Goal: Information Seeking & Learning: Compare options

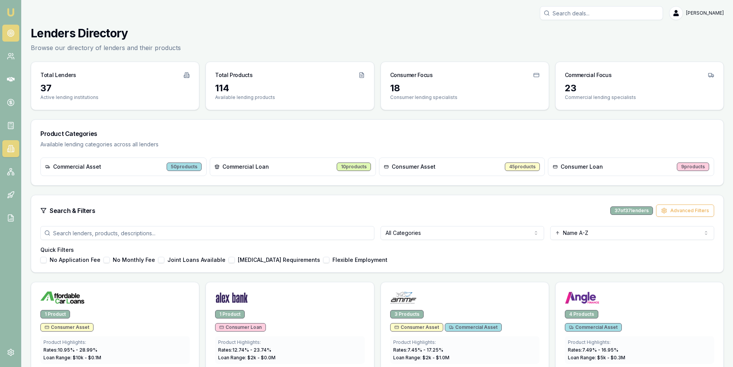
click at [6, 33] on link at bounding box center [10, 33] width 17 height 17
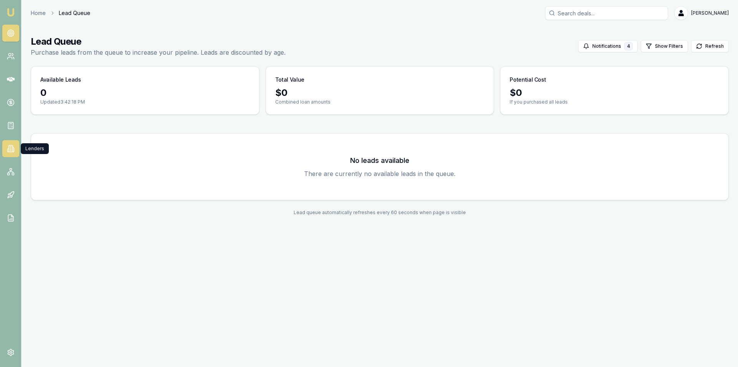
click at [12, 151] on icon at bounding box center [11, 148] width 4 height 7
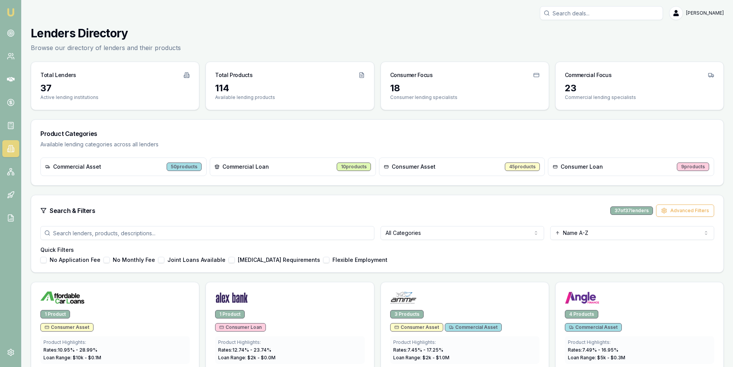
click at [187, 237] on input "search" at bounding box center [207, 233] width 334 height 14
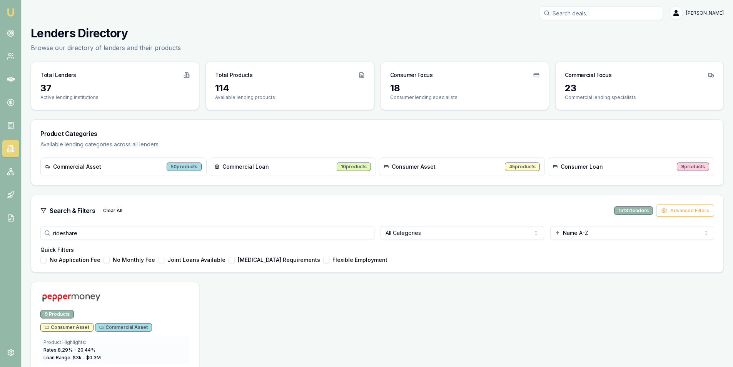
scroll to position [30, 0]
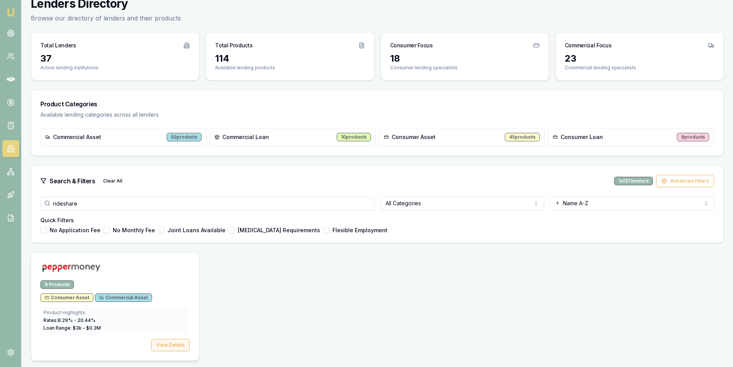
type input "rideshare"
click at [178, 343] on button "View Details" at bounding box center [170, 344] width 38 height 12
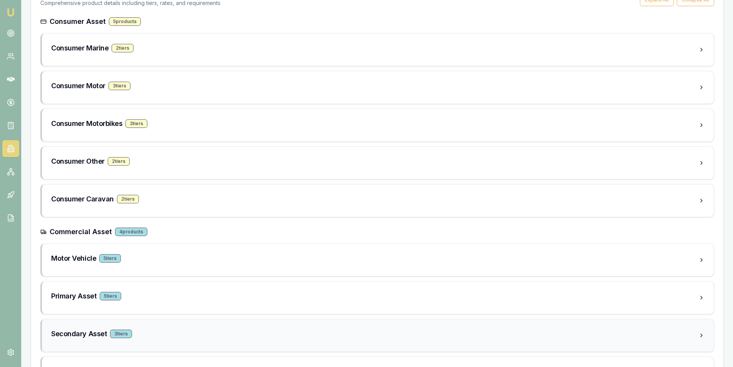
scroll to position [203, 0]
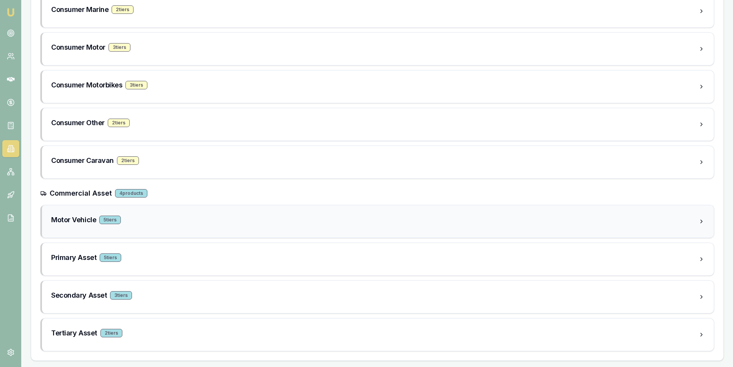
click at [115, 217] on div "5 tier s" at bounding box center [110, 219] width 22 height 8
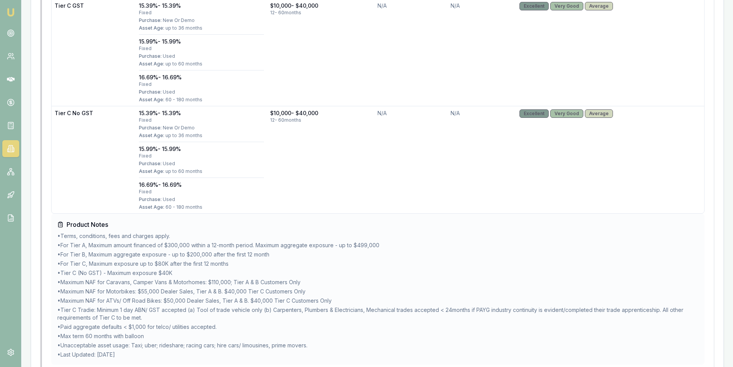
scroll to position [896, 0]
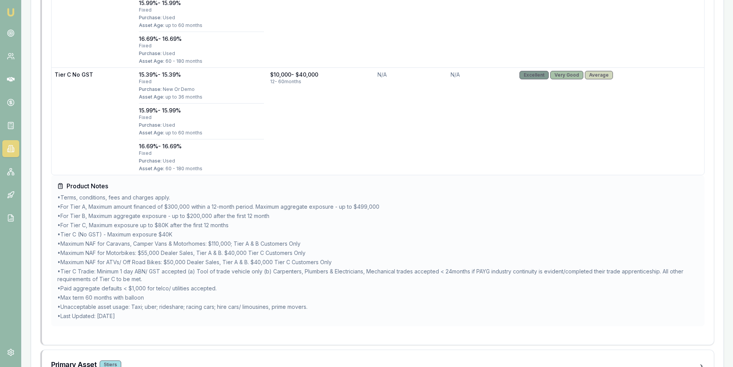
drag, startPoint x: 64, startPoint y: 309, endPoint x: 295, endPoint y: 312, distance: 230.8
click at [295, 312] on ul "• Terms, conditions, fees and charges apply. • For Tier A, Maximum amount finan…" at bounding box center [377, 256] width 641 height 126
click at [298, 316] on li "• Last Updated: [DATE]" at bounding box center [377, 316] width 641 height 8
drag, startPoint x: 313, startPoint y: 310, endPoint x: 60, endPoint y: 310, distance: 253.1
click at [60, 310] on ul "• Terms, conditions, fees and charges apply. • For Tier A, Maximum amount finan…" at bounding box center [377, 256] width 641 height 126
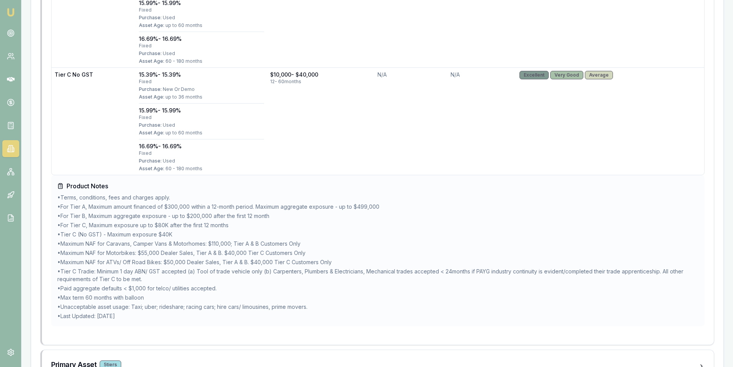
click at [205, 312] on li "• Last Updated: [DATE]" at bounding box center [377, 316] width 641 height 8
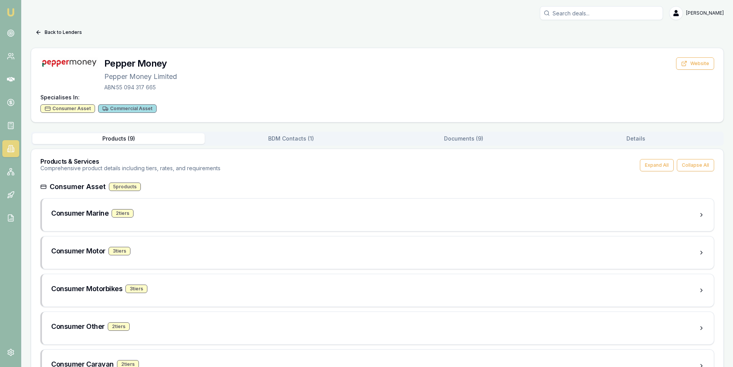
scroll to position [192, 0]
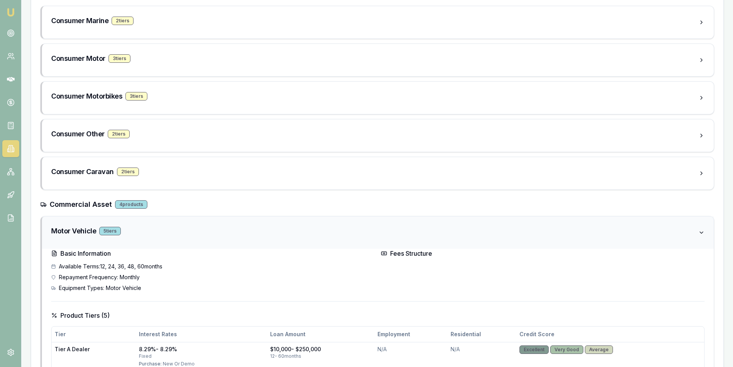
click at [143, 222] on div "Motor Vehicle 5 tier s" at bounding box center [378, 232] width 672 height 32
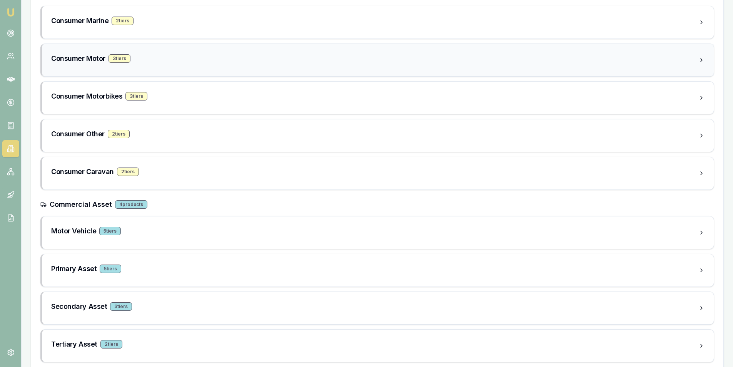
scroll to position [0, 0]
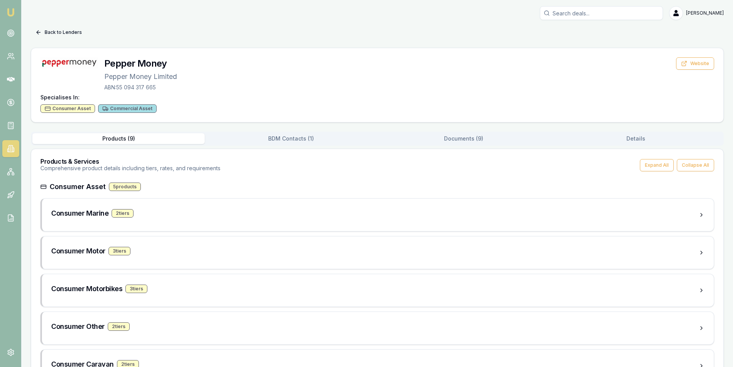
click at [55, 27] on button "Back to Lenders" at bounding box center [59, 32] width 56 height 12
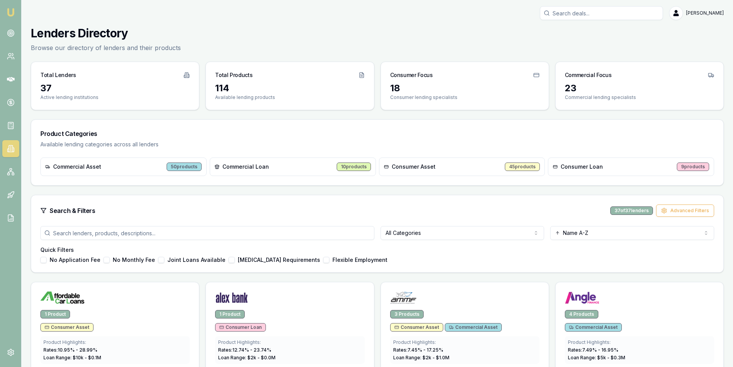
click at [285, 164] on div "Commercial Loan 10 products" at bounding box center [293, 166] width 166 height 18
click at [456, 229] on html "Emu Broker [PERSON_NAME] Toggle Menu Lenders Directory Browse our directory of …" at bounding box center [366, 183] width 733 height 367
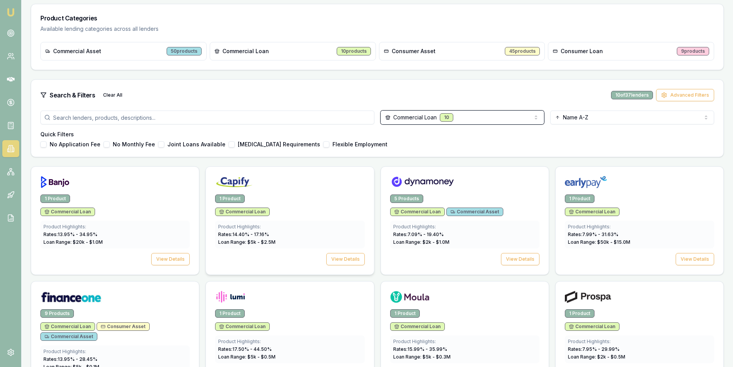
scroll to position [154, 0]
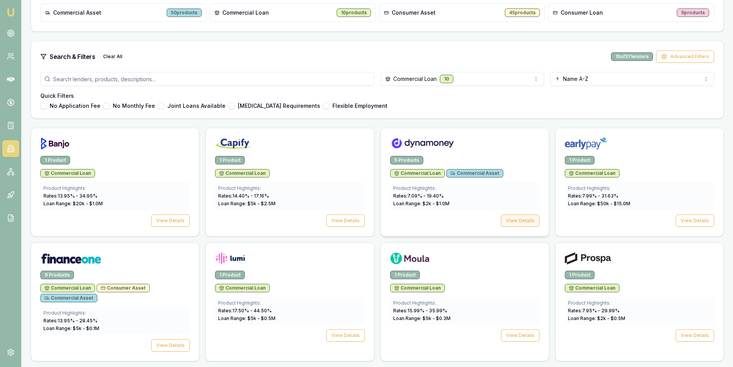
click at [521, 218] on button "View Details" at bounding box center [520, 220] width 38 height 12
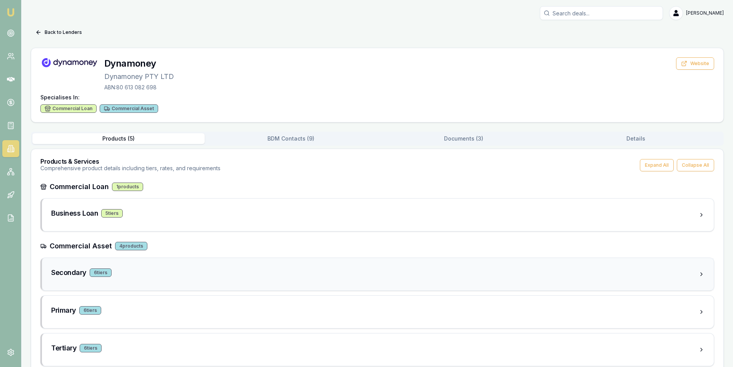
scroll to position [53, 0]
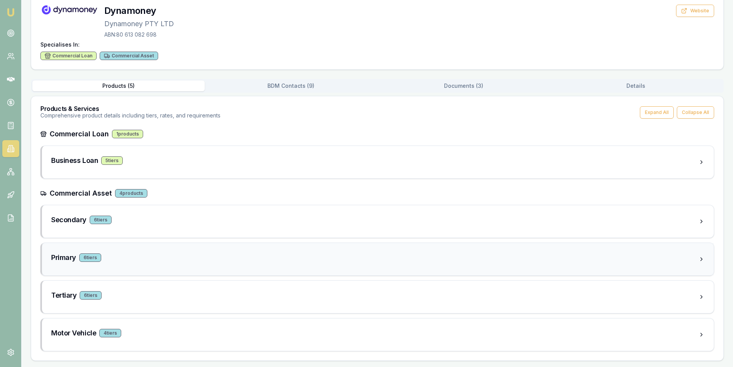
click at [117, 257] on div "Primary 6 tier s" at bounding box center [374, 257] width 647 height 11
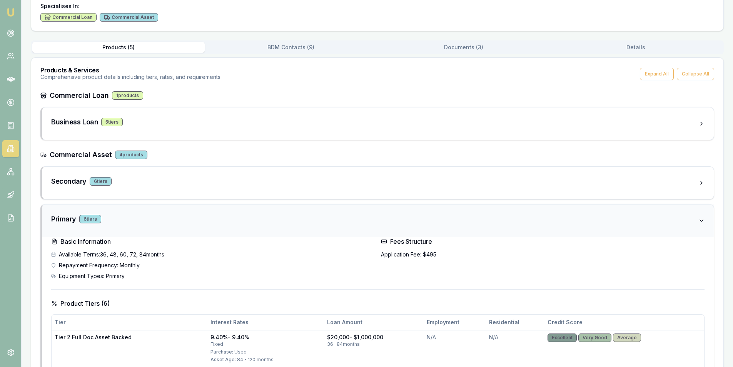
click at [110, 220] on div "Primary 6 tier s" at bounding box center [374, 218] width 647 height 11
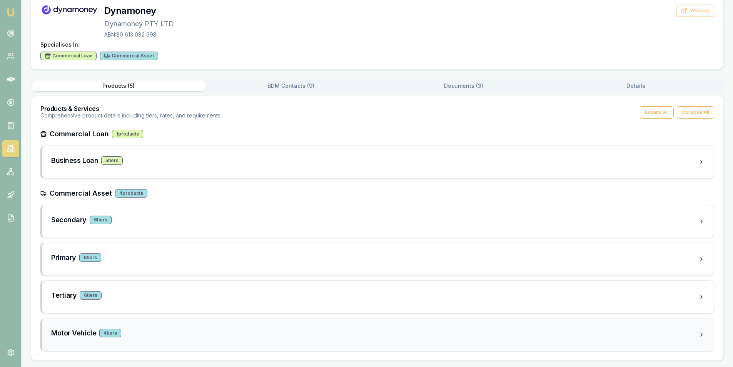
click at [119, 338] on div "Motor Vehicle 4 tier s" at bounding box center [374, 332] width 647 height 11
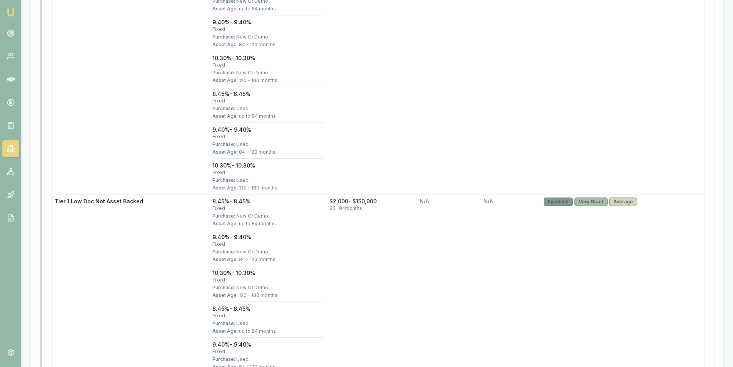
scroll to position [1139, 0]
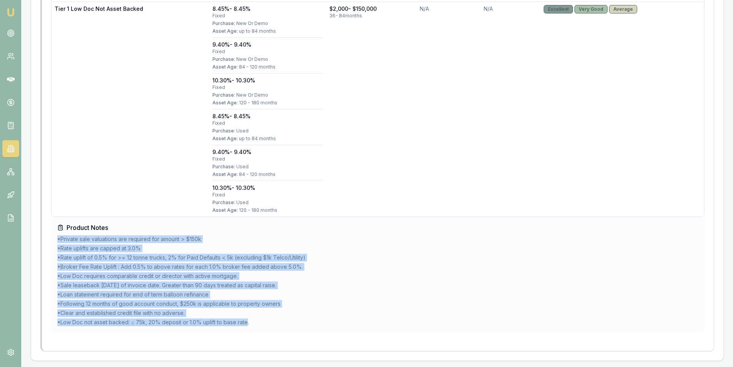
drag, startPoint x: 247, startPoint y: 322, endPoint x: 53, endPoint y: 237, distance: 211.0
click at [53, 237] on div "Product Notes • Private sale valuations are required for amount > $150k • Rate …" at bounding box center [377, 274] width 653 height 115
click at [328, 313] on li "• Clear and established credit file with no adverse." at bounding box center [377, 313] width 641 height 8
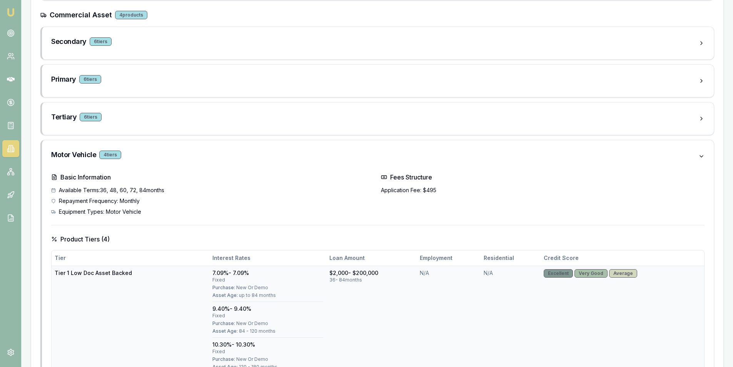
scroll to position [192, 0]
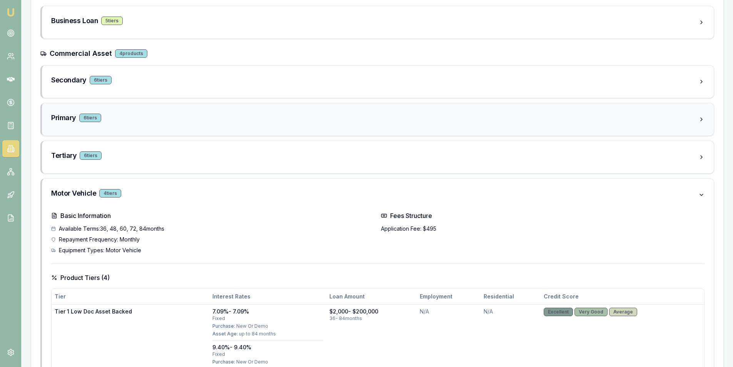
click at [125, 125] on div "Primary 6 tier s" at bounding box center [374, 119] width 647 height 14
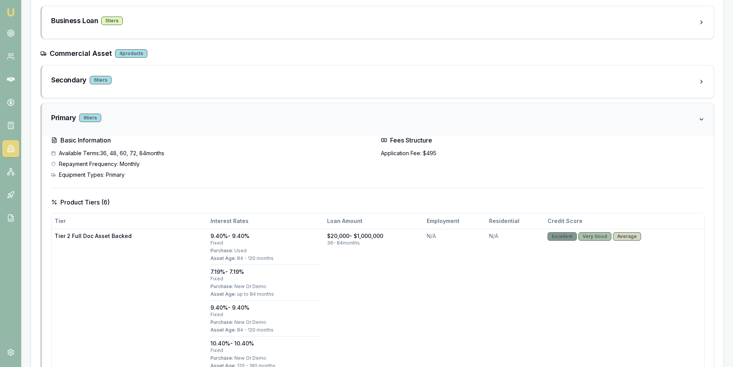
click at [125, 125] on div "Primary 6 tier s" at bounding box center [374, 119] width 647 height 14
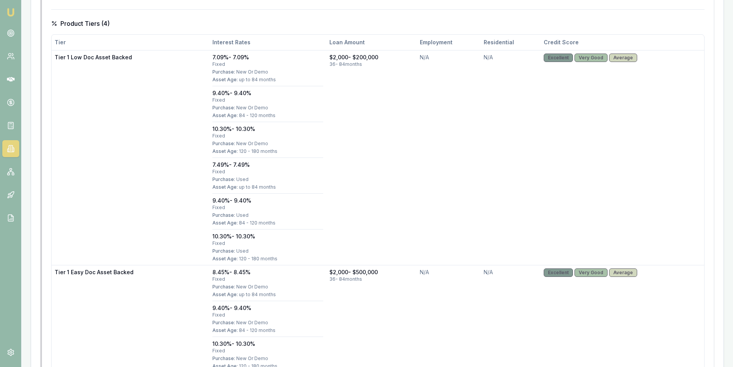
scroll to position [254, 0]
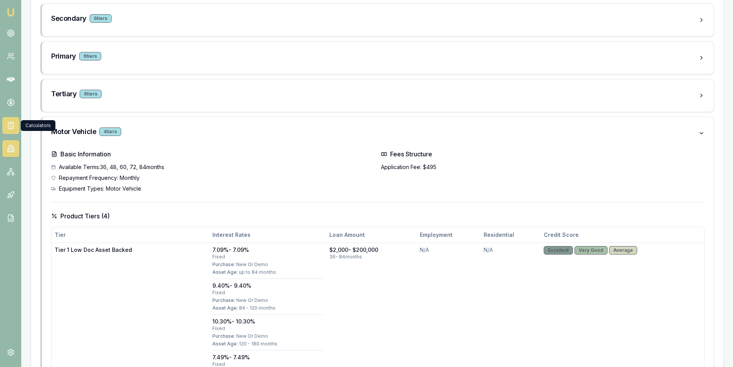
click at [8, 128] on rect at bounding box center [10, 125] width 5 height 7
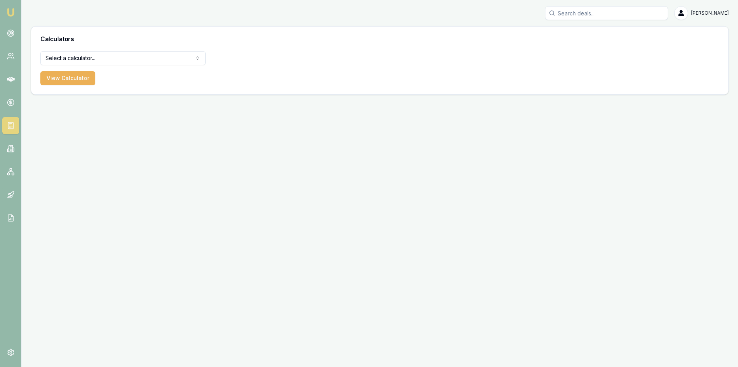
click at [137, 62] on html "[PERSON_NAME] [PERSON_NAME] Toggle Menu Calculators Select a calculator... Fina…" at bounding box center [369, 183] width 738 height 367
click at [71, 82] on button "View Calculator" at bounding box center [67, 78] width 55 height 14
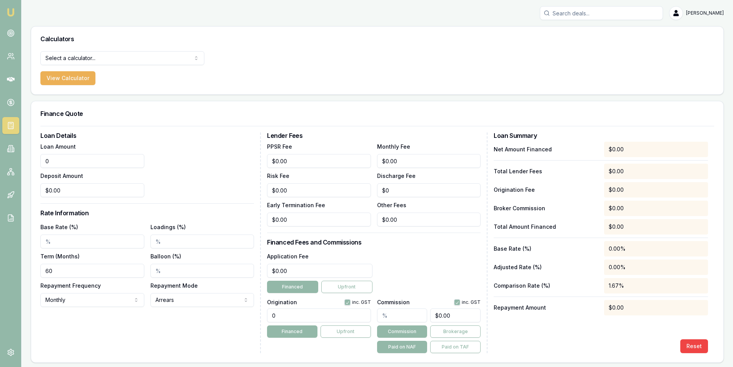
click at [92, 165] on input "0" at bounding box center [92, 161] width 104 height 14
type input "$260,000.00"
click at [80, 190] on input "0" at bounding box center [92, 190] width 104 height 14
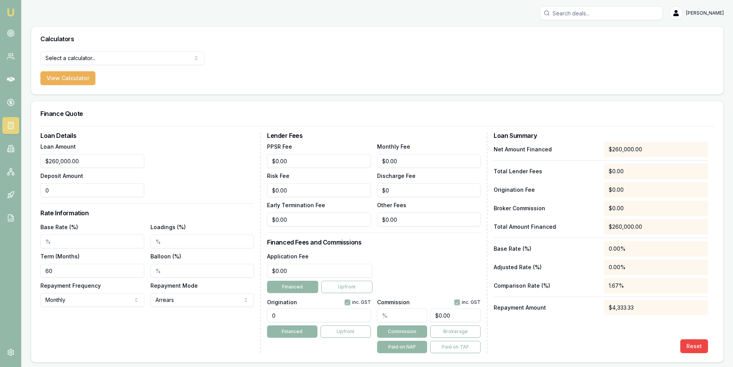
type input "$0.00"
click at [69, 238] on input "Base Rate (%)" at bounding box center [92, 241] width 104 height 14
type input "6.00%"
drag, startPoint x: 62, startPoint y: 269, endPoint x: 31, endPoint y: 268, distance: 30.8
click at [31, 268] on div "Finance Quote Loan Details Loan Amount $260,000.00 Deposit Amount $0.00 Rate In…" at bounding box center [377, 232] width 693 height 262
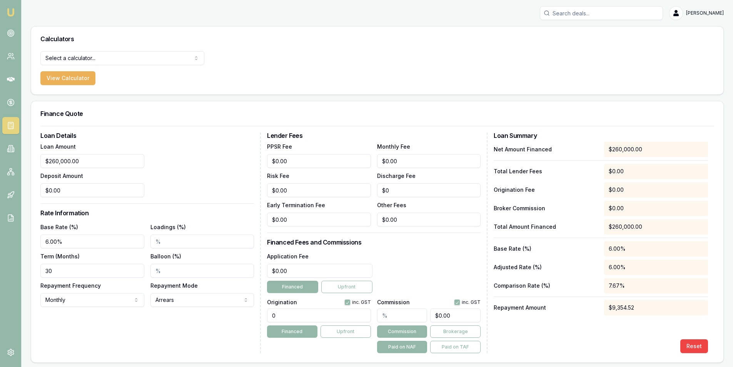
type input "30"
click at [139, 343] on div "Loan Details Loan Amount $260,000.00 Deposit Amount $0.00 Rate Information Base…" at bounding box center [150, 242] width 220 height 220
click at [198, 328] on div "Loan Details Loan Amount $260,000.00 Deposit Amount $0.00 Rate Information Base…" at bounding box center [150, 242] width 220 height 220
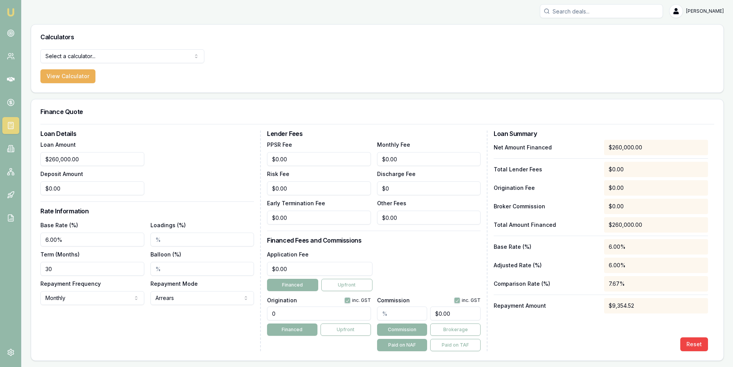
click at [191, 297] on html "[PERSON_NAME] [PERSON_NAME] Toggle Menu Calculators Select a calculator... Fina…" at bounding box center [366, 181] width 733 height 367
click at [198, 303] on html "[PERSON_NAME] [PERSON_NAME] Toggle Menu Calculators Select a calculator... Fina…" at bounding box center [366, 181] width 733 height 367
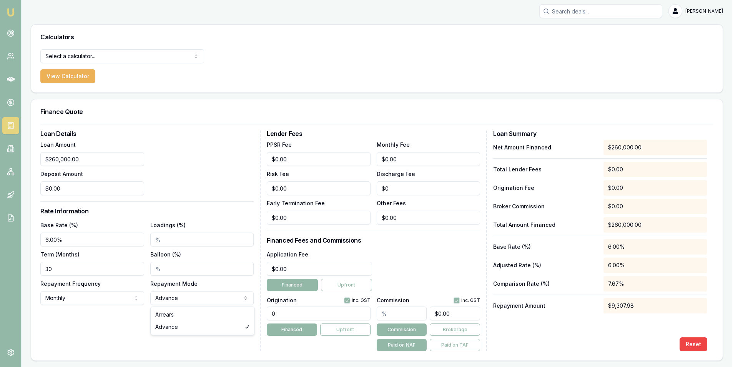
select select "ARREARS"
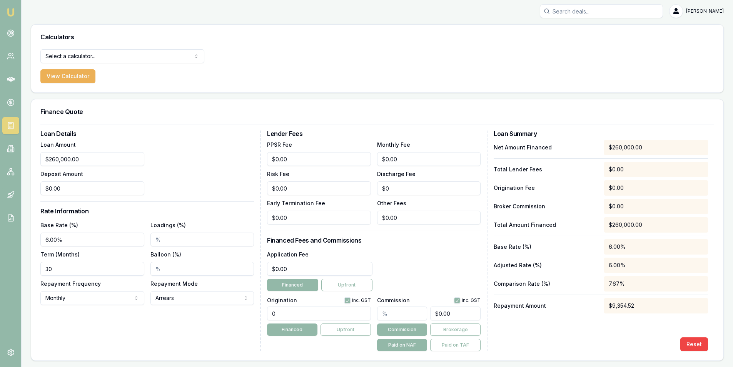
click at [201, 263] on input "Balloon (%)" at bounding box center [202, 269] width 104 height 14
type input "0"
click at [194, 182] on div "Loan Amount $260,000.00 Deposit Amount $0.00" at bounding box center [146, 167] width 213 height 55
click at [188, 182] on div "Loan Amount $260,000.00 Deposit Amount $0.00" at bounding box center [146, 167] width 213 height 55
click at [302, 268] on input "0" at bounding box center [319, 269] width 105 height 14
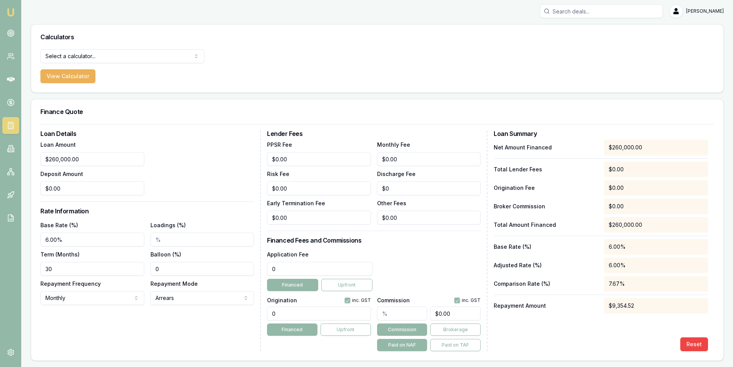
click at [302, 267] on input "0" at bounding box center [319, 269] width 105 height 14
type input "$0.00"
drag, startPoint x: 606, startPoint y: 169, endPoint x: 613, endPoint y: 169, distance: 7.3
click at [607, 168] on div "$0.00" at bounding box center [656, 169] width 104 height 15
click at [617, 170] on div "$0.00" at bounding box center [656, 169] width 104 height 15
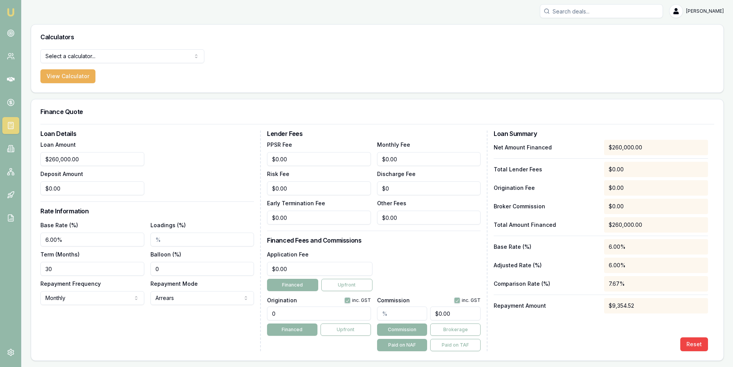
click at [616, 187] on div "$0.00" at bounding box center [656, 187] width 104 height 15
click at [615, 207] on div "$0.00" at bounding box center [656, 205] width 104 height 15
click at [616, 231] on div "$260,000.00" at bounding box center [656, 224] width 104 height 15
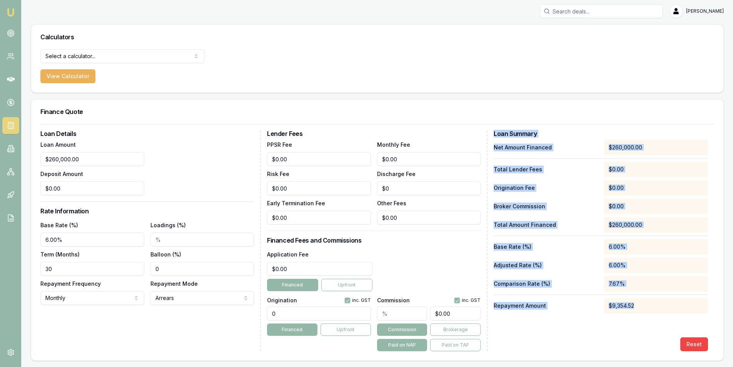
drag, startPoint x: 640, startPoint y: 307, endPoint x: 491, endPoint y: 127, distance: 233.9
click at [491, 127] on form "Loan Details Loan Amount $260,000.00 Deposit Amount $0.00 Rate Information Base…" at bounding box center [376, 237] width 673 height 227
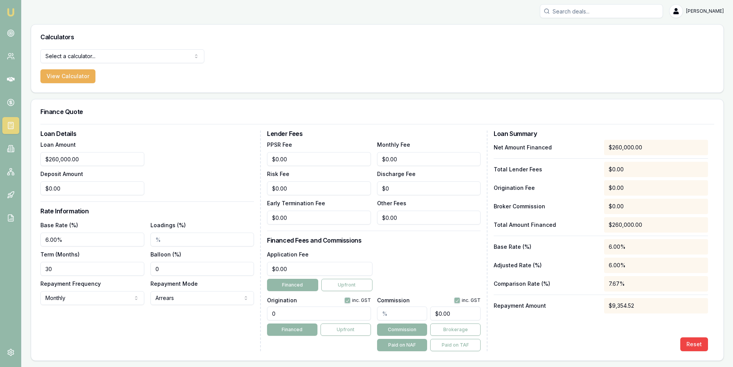
click at [598, 99] on div "Finance Quote Loan Details Loan Amount $260,000.00 Deposit Amount $0.00 Rate In…" at bounding box center [377, 230] width 693 height 262
click at [115, 59] on html "[PERSON_NAME] [PERSON_NAME] Toggle Menu Calculators Select a calculator... Fina…" at bounding box center [369, 181] width 738 height 367
drag, startPoint x: 637, startPoint y: 305, endPoint x: 507, endPoint y: 315, distance: 130.8
click at [605, 313] on div "$9,354.52" at bounding box center [656, 305] width 104 height 15
click at [402, 315] on input "text" at bounding box center [402, 313] width 50 height 14
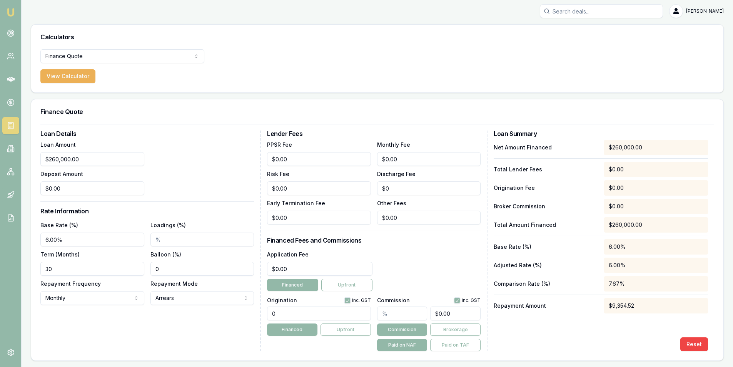
type input "2"
type input "$5,200.00"
type input "2.00%"
click at [424, 277] on div "Application Fee $0.00 Financed Upfront" at bounding box center [373, 270] width 213 height 42
click at [90, 272] on input "30" at bounding box center [92, 269] width 104 height 14
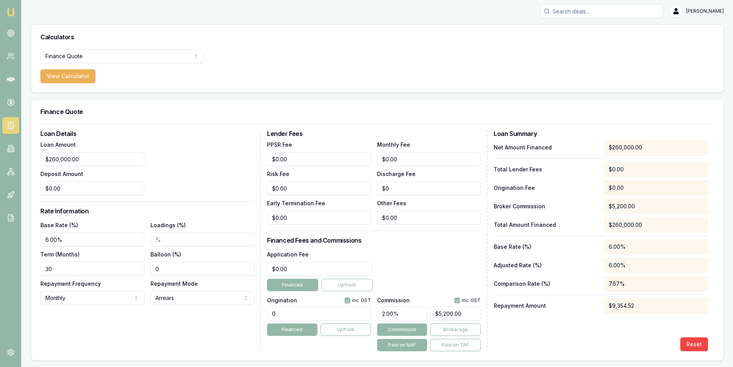
drag, startPoint x: 90, startPoint y: 272, endPoint x: 45, endPoint y: 265, distance: 45.2
click at [45, 265] on input "30" at bounding box center [92, 269] width 104 height 14
click at [100, 335] on div "Loan Details Loan Amount $260,000.00 Deposit Amount $0.00 Rate Information Base…" at bounding box center [150, 240] width 220 height 220
drag, startPoint x: 72, startPoint y: 270, endPoint x: 32, endPoint y: 270, distance: 40.0
click at [32, 270] on div "Loan Details Loan Amount $260,000.00 Deposit Amount $0.00 Rate Information Base…" at bounding box center [377, 242] width 692 height 236
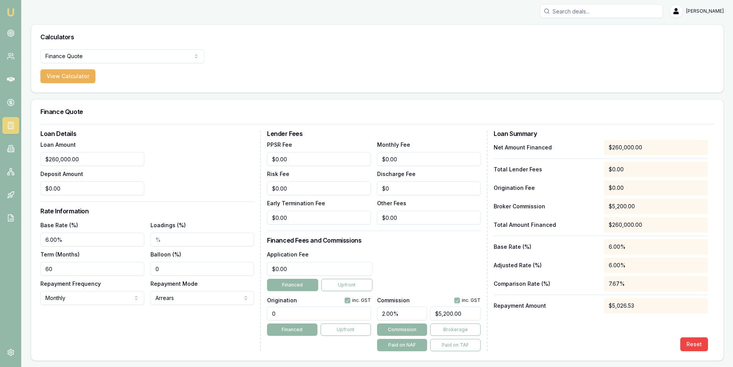
click at [51, 271] on input "60" at bounding box center [92, 269] width 104 height 14
type input "60"
click at [204, 171] on div "Loan Amount $260,000.00 Deposit Amount $0.00" at bounding box center [146, 167] width 213 height 55
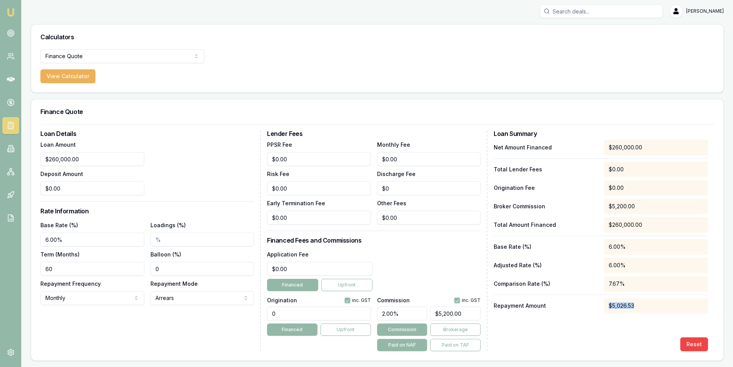
drag, startPoint x: 643, startPoint y: 308, endPoint x: 603, endPoint y: 306, distance: 40.0
click at [604, 306] on div "$5,026.53" at bounding box center [656, 305] width 104 height 15
drag, startPoint x: 407, startPoint y: 316, endPoint x: 371, endPoint y: 308, distance: 37.3
click at [371, 308] on div "Origination inc. GST 0 Financed Upfront Commission inc. GST 2.00% $5,200.00 Com…" at bounding box center [373, 322] width 213 height 57
type input "0"
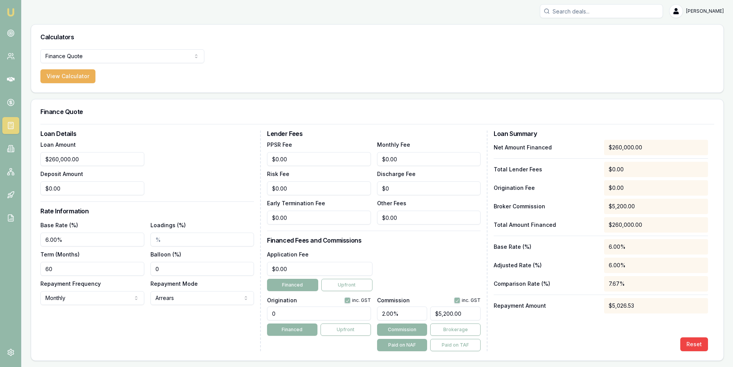
type input "$0.00"
type input "0"
click at [415, 283] on div "Application Fee $0.00 Financed Upfront" at bounding box center [373, 270] width 213 height 42
click at [652, 314] on div "Net Amount Financed $260,000.00 Total Lender Fees $0.00 Origination Fee $0.00 B…" at bounding box center [600, 245] width 214 height 211
drag, startPoint x: 651, startPoint y: 313, endPoint x: 630, endPoint y: 303, distance: 23.7
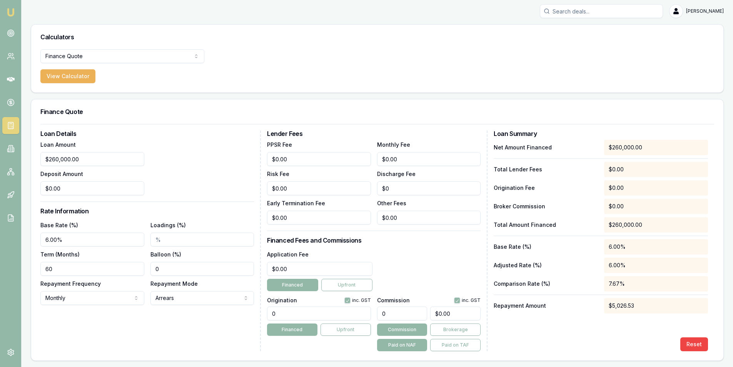
click at [651, 313] on div "Net Amount Financed $260,000.00 Total Lender Fees $0.00 Origination Fee $0.00 B…" at bounding box center [600, 245] width 214 height 211
click at [627, 302] on div "$5,026.53" at bounding box center [656, 305] width 104 height 15
drag, startPoint x: 633, startPoint y: 302, endPoint x: 622, endPoint y: 303, distance: 10.8
click at [625, 303] on div "$5,026.53" at bounding box center [656, 305] width 104 height 15
drag, startPoint x: 619, startPoint y: 304, endPoint x: 622, endPoint y: 308, distance: 5.2
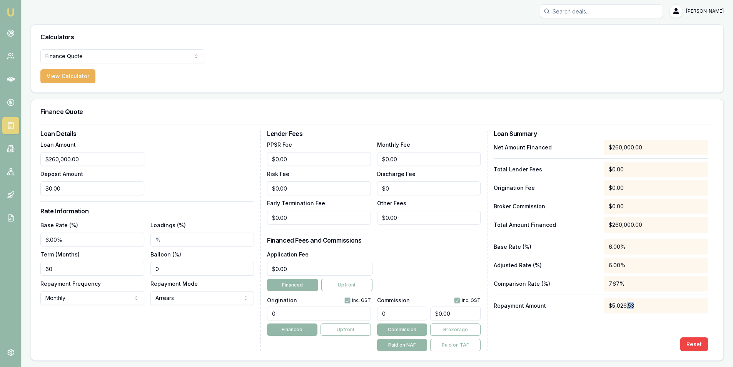
click at [618, 304] on div "$5,026.53" at bounding box center [656, 305] width 104 height 15
click at [622, 308] on div "$5,026.53" at bounding box center [656, 305] width 104 height 15
click at [618, 227] on div "$260,000.00" at bounding box center [656, 224] width 104 height 15
drag, startPoint x: 631, startPoint y: 304, endPoint x: 605, endPoint y: 305, distance: 25.8
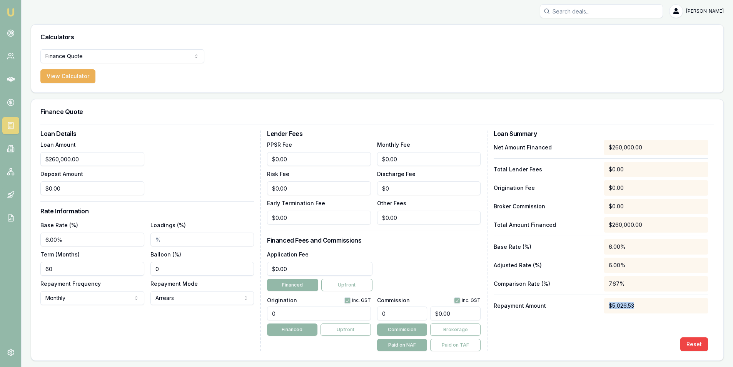
click at [605, 305] on div "$5,026.53" at bounding box center [656, 305] width 104 height 15
click at [633, 321] on div "Net Amount Financed $260,000.00 Total Lender Fees $0.00 Origination Fee $0.00 B…" at bounding box center [600, 245] width 214 height 211
drag, startPoint x: 642, startPoint y: 310, endPoint x: 605, endPoint y: 303, distance: 37.6
click at [605, 303] on div "$5,026.53" at bounding box center [656, 305] width 104 height 15
click at [614, 321] on div "Net Amount Financed $260,000.00 Total Lender Fees $0.00 Origination Fee $0.00 B…" at bounding box center [600, 245] width 214 height 211
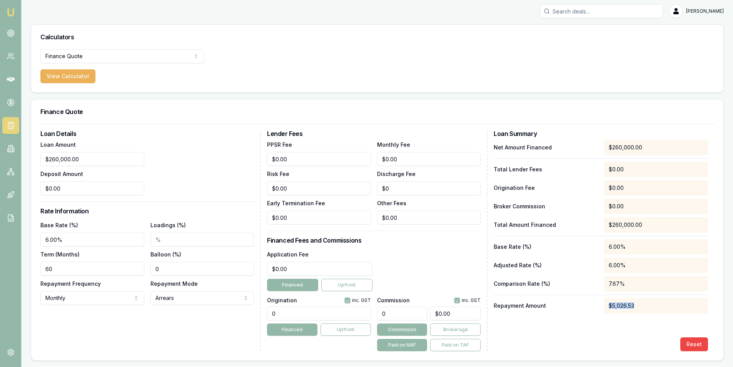
drag, startPoint x: 640, startPoint y: 305, endPoint x: 608, endPoint y: 307, distance: 31.6
click at [608, 307] on div "$5,026.53" at bounding box center [656, 305] width 104 height 15
copy div "$5,026.53"
click at [700, 36] on h3 "Calculators" at bounding box center [376, 37] width 673 height 6
click at [57, 268] on input "60" at bounding box center [92, 269] width 104 height 14
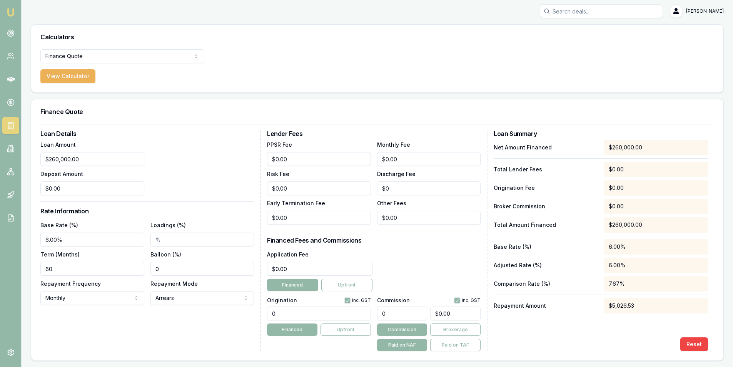
click at [57, 268] on input "60" at bounding box center [92, 269] width 104 height 14
type input "0360"
click at [642, 322] on div "Net Amount Financed $260,000.00 Total Lender Fees $0.00 Origination Fee $0.00 B…" at bounding box center [600, 245] width 214 height 211
drag, startPoint x: 632, startPoint y: 304, endPoint x: 621, endPoint y: 308, distance: 11.4
click at [611, 308] on div "$1,558.83" at bounding box center [656, 305] width 104 height 15
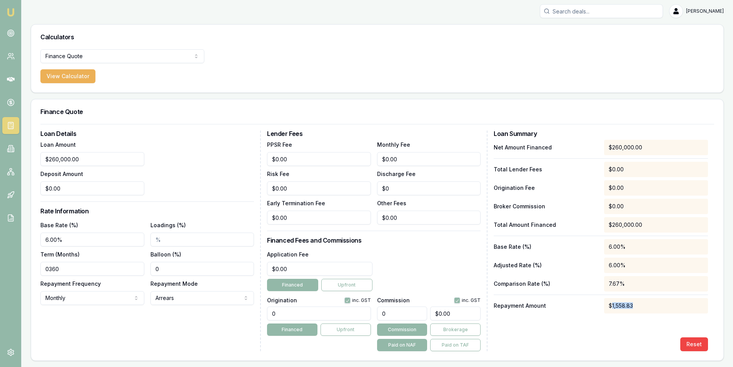
click at [626, 310] on div "$1,558.83" at bounding box center [656, 305] width 104 height 15
drag, startPoint x: 61, startPoint y: 268, endPoint x: 22, endPoint y: 260, distance: 40.2
click at [19, 259] on div "Emu Broker [PERSON_NAME] Toggle Menu Calculators Finance Quote Finance Quote Le…" at bounding box center [366, 182] width 733 height 368
drag, startPoint x: 628, startPoint y: 307, endPoint x: 600, endPoint y: 305, distance: 27.4
click at [598, 305] on div "Repayment Amount $1,558.83" at bounding box center [600, 305] width 214 height 15
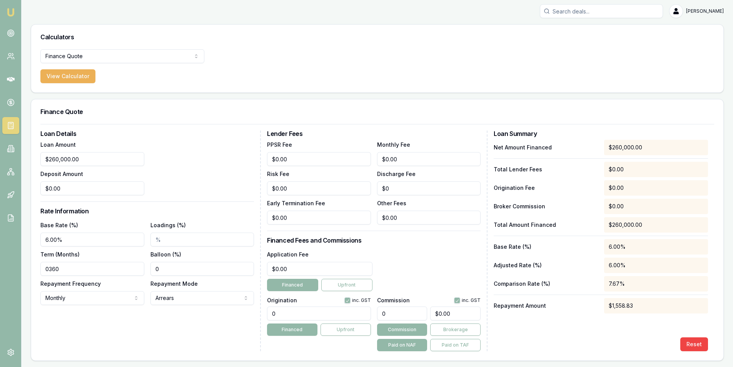
click at [647, 303] on div "$1,558.83" at bounding box center [656, 305] width 104 height 15
drag, startPoint x: 635, startPoint y: 303, endPoint x: 573, endPoint y: 297, distance: 62.2
click at [573, 299] on div "Repayment Amount $1,558.83" at bounding box center [600, 305] width 214 height 15
drag, startPoint x: 87, startPoint y: 161, endPoint x: 35, endPoint y: 154, distance: 53.1
click at [35, 154] on div "Loan Details Loan Amount 260000 Deposit Amount $0.00 Rate Information Base Rate…" at bounding box center [377, 242] width 692 height 236
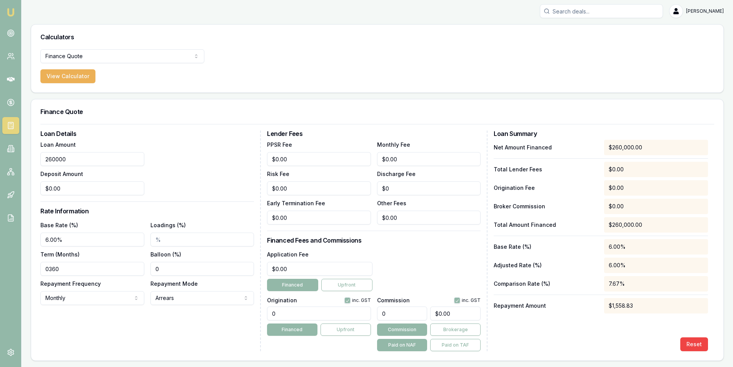
type input "6"
type input "$700,000.00"
click at [164, 117] on div "Finance Quote" at bounding box center [377, 111] width 692 height 25
drag, startPoint x: 633, startPoint y: 308, endPoint x: 601, endPoint y: 305, distance: 32.4
click at [601, 305] on div "Repayment Amount $4,196.85" at bounding box center [600, 305] width 214 height 15
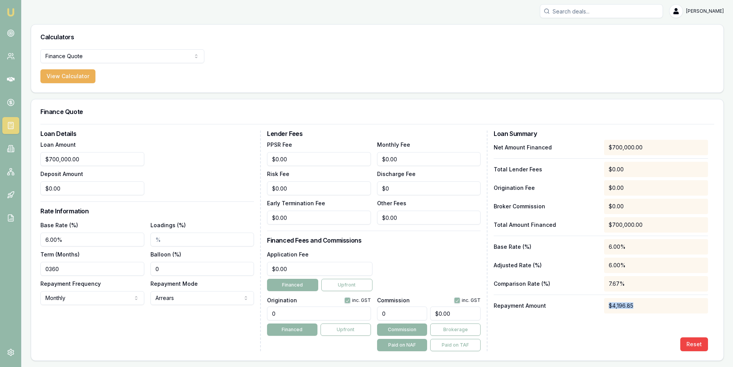
click at [623, 316] on div "Net Amount Financed $700,000.00 Total Lender Fees $0.00 Origination Fee $0.00 B…" at bounding box center [600, 245] width 214 height 211
drag, startPoint x: 639, startPoint y: 305, endPoint x: 604, endPoint y: 308, distance: 34.7
click at [604, 308] on div "$4,196.85" at bounding box center [656, 305] width 104 height 15
click at [610, 315] on div "Net Amount Financed $700,000.00 Total Lender Fees $0.00 Origination Fee $0.00 B…" at bounding box center [600, 245] width 214 height 211
drag, startPoint x: 635, startPoint y: 305, endPoint x: 592, endPoint y: 298, distance: 43.7
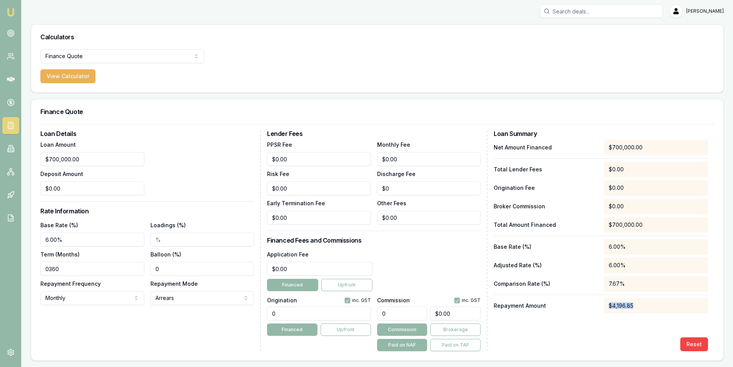
click at [592, 298] on div "Repayment Amount $4,196.85" at bounding box center [600, 305] width 214 height 15
click at [608, 305] on div "$4,196.85" at bounding box center [656, 305] width 104 height 15
drag, startPoint x: 644, startPoint y: 304, endPoint x: 607, endPoint y: 302, distance: 36.6
click at [607, 302] on div "$4,196.85" at bounding box center [656, 305] width 104 height 15
click at [612, 328] on div "Net Amount Financed $700,000.00 Total Lender Fees $0.00 Origination Fee $0.00 B…" at bounding box center [600, 245] width 214 height 211
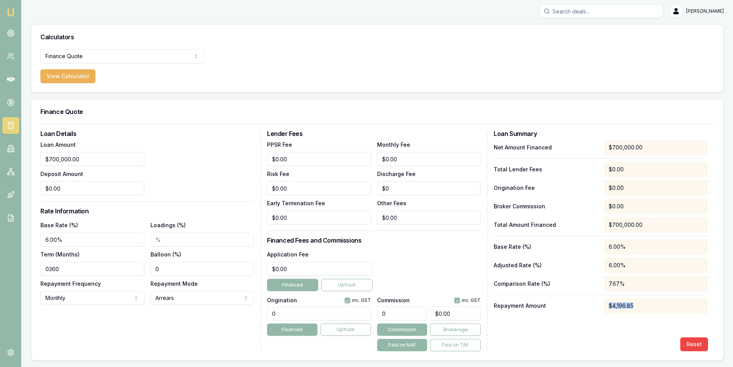
drag, startPoint x: 637, startPoint y: 306, endPoint x: 606, endPoint y: 305, distance: 30.4
click at [606, 305] on div "$4,196.85" at bounding box center [656, 305] width 104 height 15
click at [618, 336] on div "Net Amount Financed $700,000.00 Total Lender Fees $0.00 Origination Fee $0.00 B…" at bounding box center [600, 245] width 214 height 211
drag, startPoint x: 73, startPoint y: 270, endPoint x: 38, endPoint y: 267, distance: 35.9
click at [38, 267] on div "Loan Details Loan Amount $700,000.00 Deposit Amount $0.00 Rate Information Base…" at bounding box center [377, 242] width 692 height 236
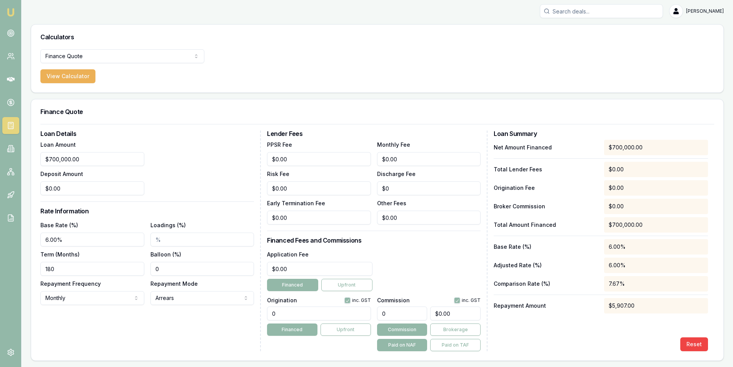
type input "180"
click at [118, 331] on div "Loan Details Loan Amount $700,000.00 Deposit Amount $0.00 Rate Information Base…" at bounding box center [150, 240] width 220 height 220
click at [632, 323] on div "Net Amount Financed $700,000.00 Total Lender Fees $0.00 Origination Fee $0.00 B…" at bounding box center [600, 245] width 214 height 211
drag, startPoint x: 631, startPoint y: 303, endPoint x: 608, endPoint y: 306, distance: 22.4
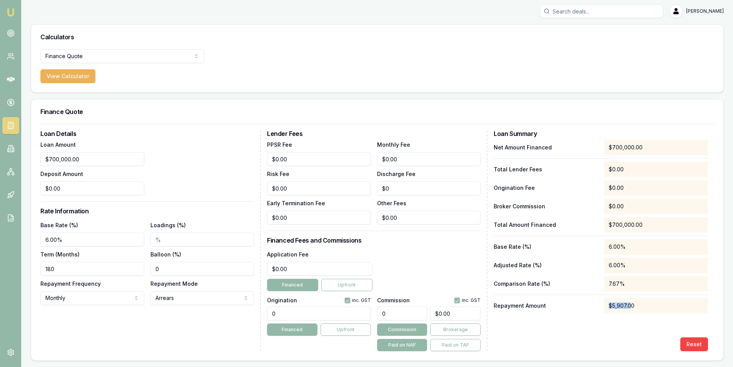
click at [608, 306] on div "$5,907.00" at bounding box center [656, 305] width 104 height 15
click at [615, 330] on div "Net Amount Financed $700,000.00 Total Lender Fees $0.00 Origination Fee $0.00 B…" at bounding box center [600, 245] width 214 height 211
click at [64, 159] on input "700000" at bounding box center [92, 159] width 104 height 14
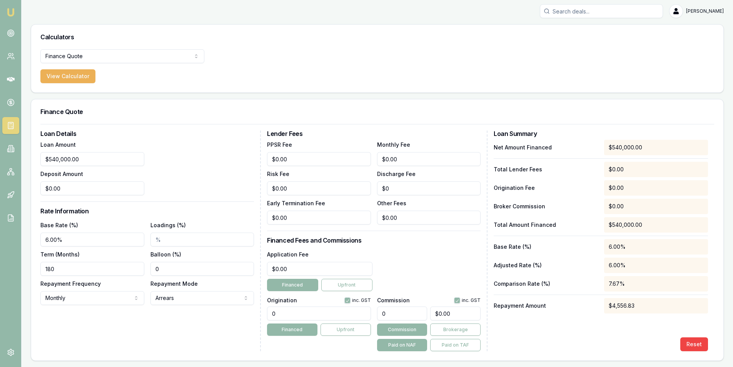
click at [156, 166] on div "Loan Amount $540,000.00 Deposit Amount $0.00" at bounding box center [146, 167] width 213 height 55
click at [78, 160] on input "540000" at bounding box center [92, 159] width 104 height 14
drag, startPoint x: 647, startPoint y: 303, endPoint x: 599, endPoint y: 300, distance: 48.1
click at [599, 300] on div "Repayment Amount $4,556.83" at bounding box center [600, 305] width 214 height 15
click at [576, 338] on div "Reset" at bounding box center [600, 344] width 214 height 14
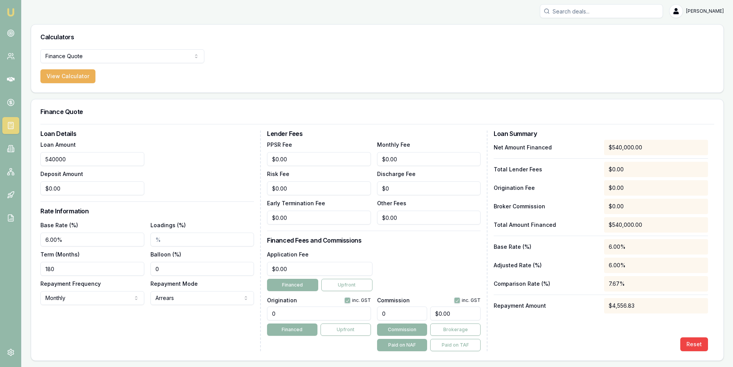
drag, startPoint x: 85, startPoint y: 160, endPoint x: 24, endPoint y: 159, distance: 61.2
click at [24, 159] on main "Calculators Finance Quote Finance Quote Lender Match Payslip Calculator View Ca…" at bounding box center [377, 192] width 711 height 336
click at [628, 322] on div "Net Amount Financed $540,000.00 Total Lender Fees $0.00 Origination Fee $0.00 B…" at bounding box center [600, 245] width 214 height 211
drag, startPoint x: 636, startPoint y: 305, endPoint x: 615, endPoint y: 304, distance: 21.2
click at [615, 304] on div "$4,556.83" at bounding box center [656, 305] width 104 height 15
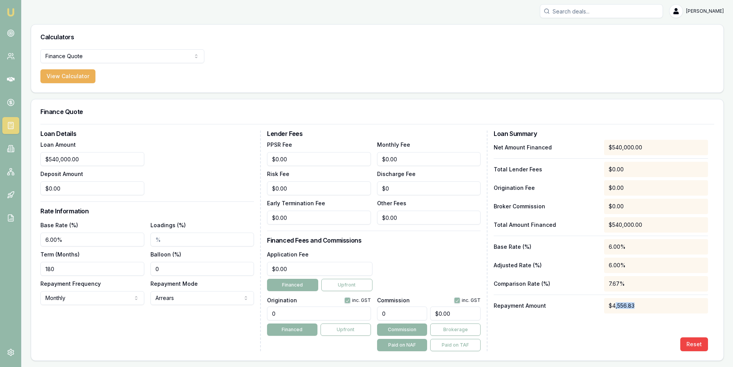
click at [85, 270] on input "180" at bounding box center [92, 269] width 104 height 14
drag, startPoint x: 149, startPoint y: 127, endPoint x: 145, endPoint y: 137, distance: 11.0
click at [145, 137] on form "Loan Details Loan Amount $540,000.00 Deposit Amount $0.00 Rate Information Base…" at bounding box center [376, 237] width 673 height 227
drag, startPoint x: 86, startPoint y: 159, endPoint x: 27, endPoint y: 165, distance: 59.9
click at [27, 165] on main "Calculators Finance Quote Finance Quote Lender Match Payslip Calculator View Ca…" at bounding box center [377, 192] width 711 height 336
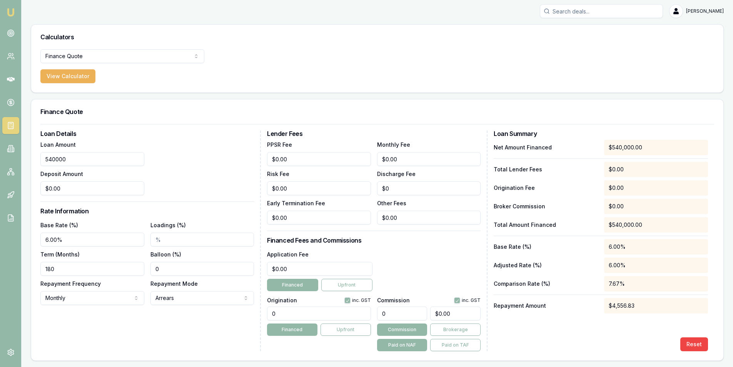
click at [76, 159] on input "540000" at bounding box center [92, 159] width 104 height 14
drag, startPoint x: 100, startPoint y: 160, endPoint x: 23, endPoint y: 150, distance: 78.0
click at [23, 150] on main "Calculators Finance Quote Finance Quote Lender Match Payslip Calculator View Ca…" at bounding box center [377, 192] width 711 height 336
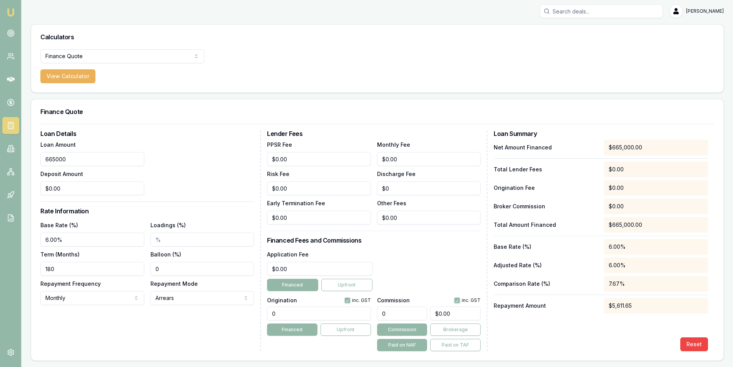
type input "$665,000.00"
click at [172, 146] on div "Loan Amount $665,000.00 Deposit Amount $0.00" at bounding box center [146, 167] width 213 height 55
click at [59, 271] on input "180" at bounding box center [92, 269] width 104 height 14
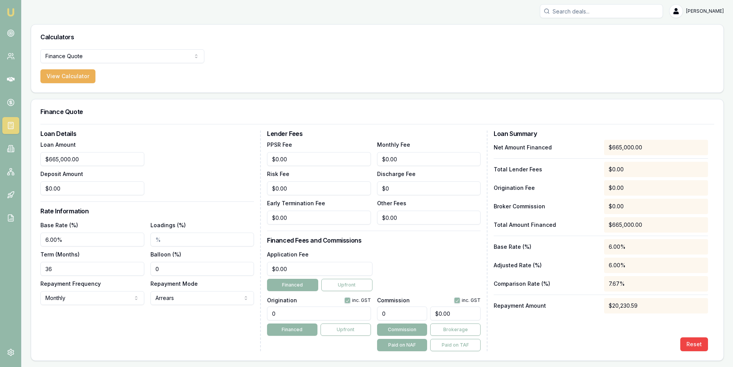
click at [177, 97] on div "Calculators Finance Quote Finance Quote Lender Match Payslip Calculator View Ca…" at bounding box center [377, 192] width 693 height 336
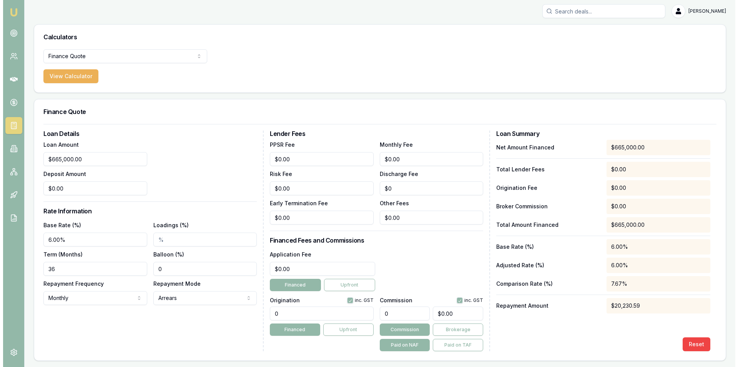
scroll to position [0, 0]
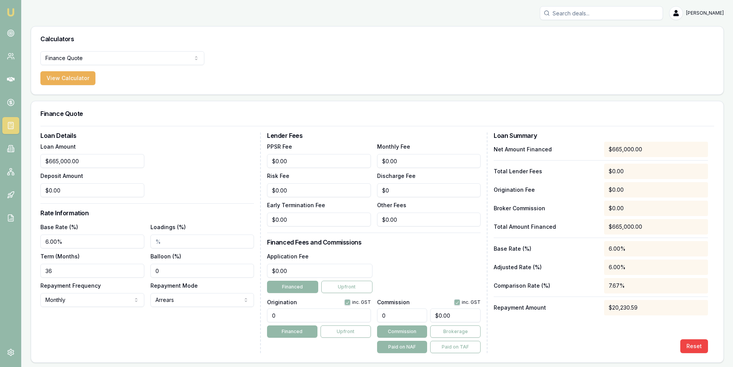
click at [174, 61] on html "Emu Broker [PERSON_NAME] Toggle Menu Calculators Finance Quote Finance Quote Le…" at bounding box center [366, 183] width 733 height 367
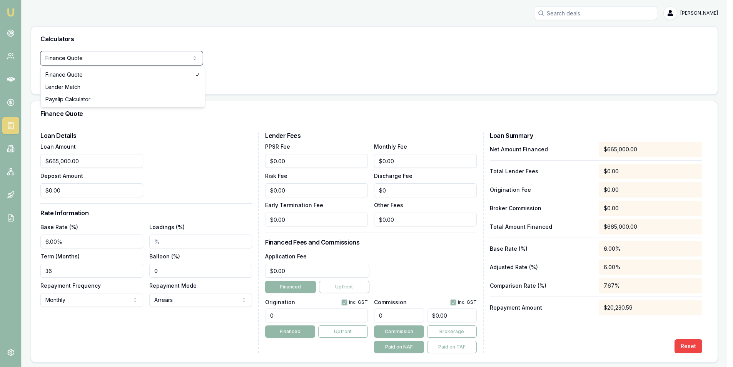
click at [174, 61] on html "Emu Broker [PERSON_NAME] Toggle Menu Calculators Finance Quote Finance Quote Le…" at bounding box center [366, 183] width 733 height 367
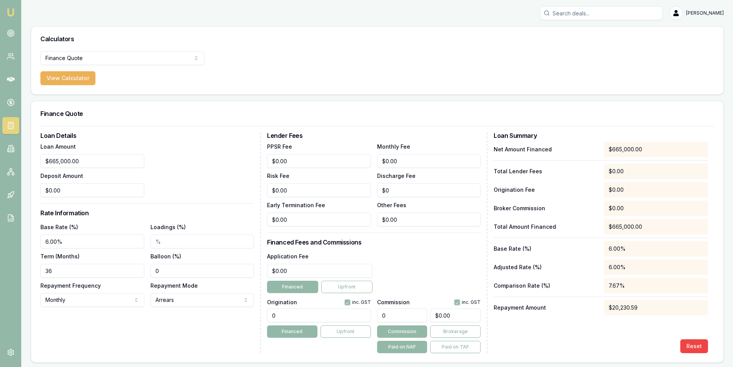
click at [77, 267] on input "36" at bounding box center [92, 270] width 104 height 14
type input "360"
click at [161, 197] on div "Loan Details Loan Amount $665,000.00 Deposit Amount $0.00 Rate Information Base…" at bounding box center [150, 242] width 220 height 220
drag, startPoint x: 633, startPoint y: 304, endPoint x: 605, endPoint y: 307, distance: 27.5
click at [605, 307] on div "$3,987.01" at bounding box center [656, 307] width 104 height 15
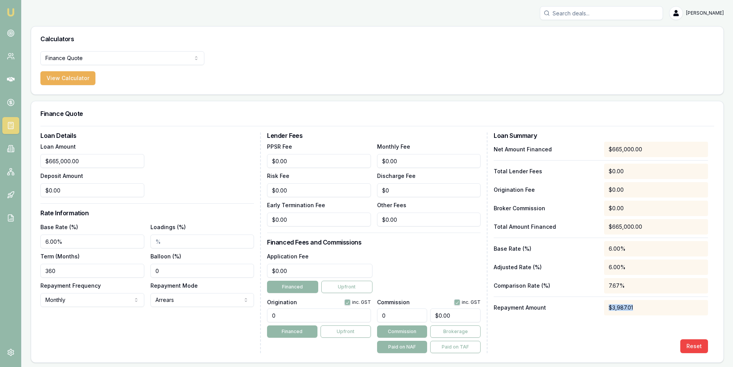
click at [597, 357] on div "Loan Details Loan Amount $665,000.00 Deposit Amount $0.00 Rate Information Base…" at bounding box center [377, 244] width 692 height 236
drag, startPoint x: 633, startPoint y: 304, endPoint x: 604, endPoint y: 303, distance: 28.9
click at [604, 303] on div "$3,987.01" at bounding box center [656, 307] width 104 height 15
click at [640, 318] on div "Net Amount Financed $665,000.00 Total Lender Fees $0.00 Origination Fee $0.00 B…" at bounding box center [600, 247] width 214 height 211
drag, startPoint x: 641, startPoint y: 306, endPoint x: 609, endPoint y: 305, distance: 31.5
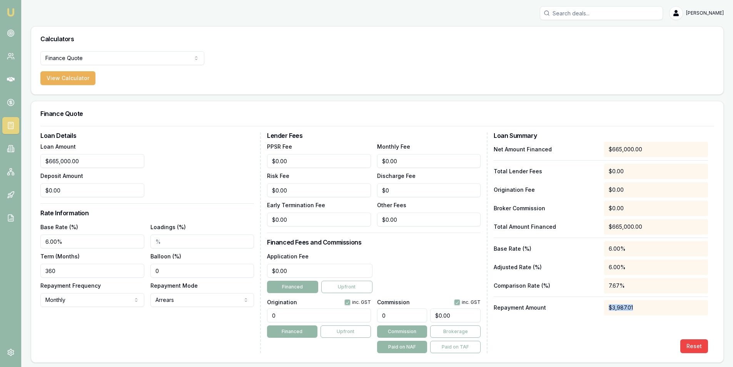
click at [609, 305] on div "$3,987.01" at bounding box center [656, 307] width 104 height 15
click at [289, 58] on div "Finance Quote Finance Quote Lender Match Payslip Calculator View Calculator" at bounding box center [377, 72] width 692 height 43
click at [638, 151] on div "$665,000.00" at bounding box center [656, 149] width 104 height 15
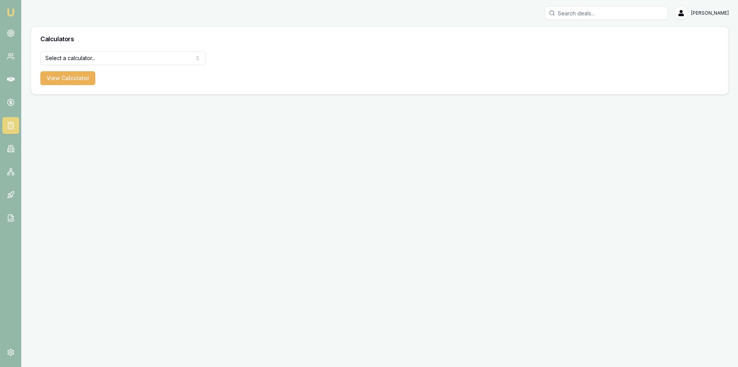
click at [120, 42] on div "Calculators" at bounding box center [380, 39] width 698 height 25
click at [9, 41] on link at bounding box center [10, 33] width 17 height 17
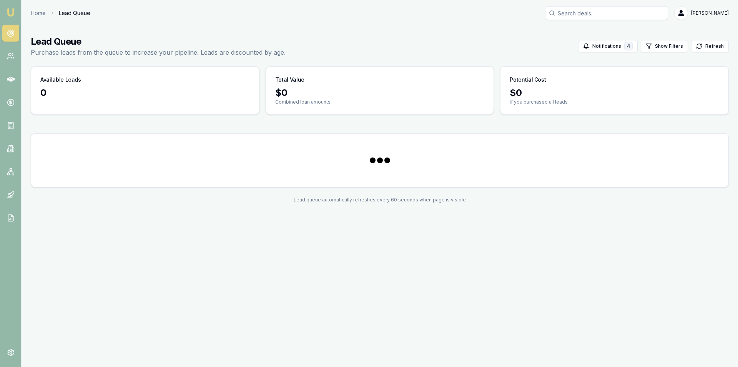
click at [9, 41] on link at bounding box center [10, 33] width 17 height 17
